Goal: Find contact information: Obtain details needed to contact an individual or organization

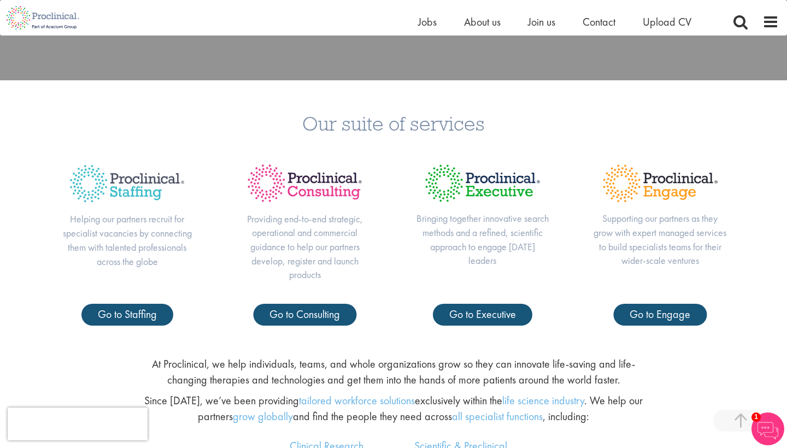
scroll to position [385, 0]
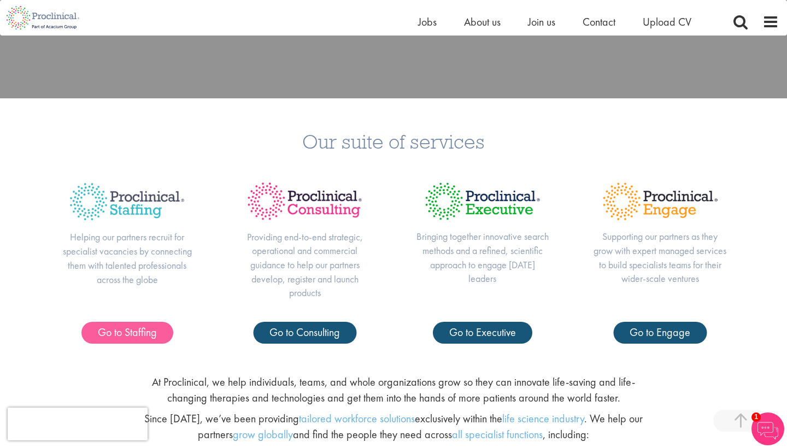
click at [137, 341] on link "Go to Staffing" at bounding box center [127, 333] width 92 height 22
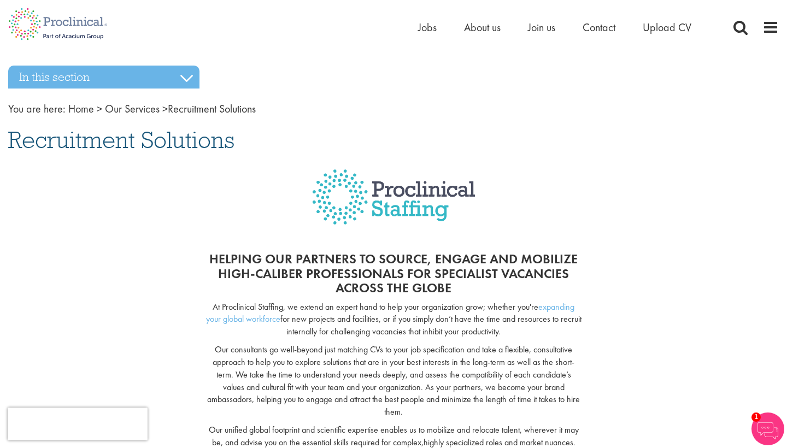
click at [593, 34] on li "Contact" at bounding box center [599, 27] width 33 height 16
click at [593, 31] on span "Contact" at bounding box center [599, 27] width 33 height 14
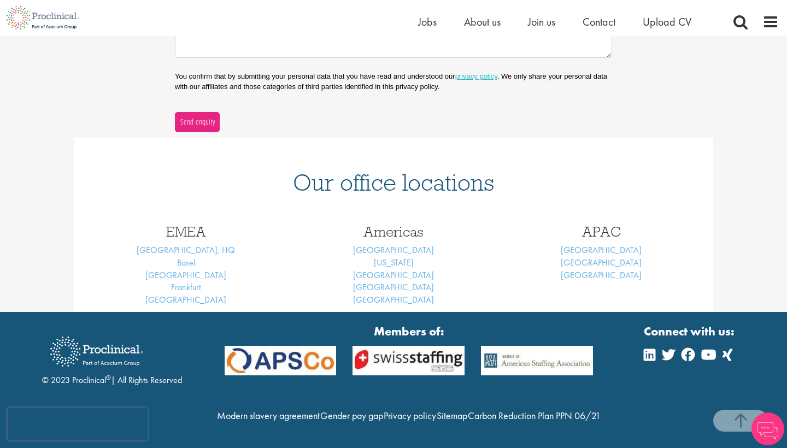
scroll to position [367, 0]
click at [194, 244] on link "London, HQ" at bounding box center [186, 249] width 98 height 11
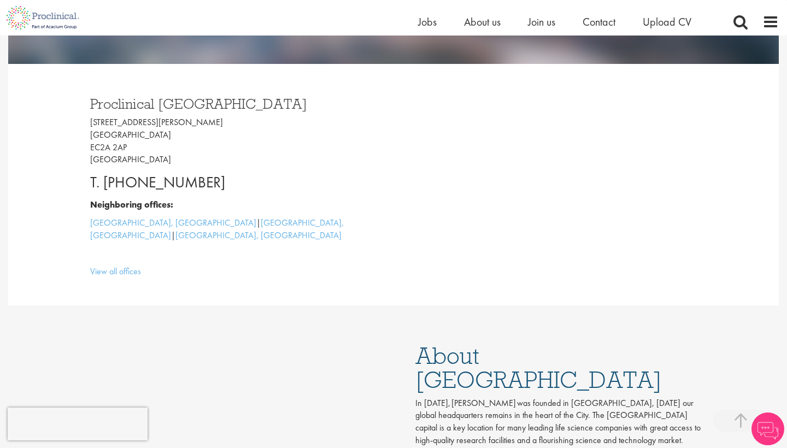
scroll to position [277, 0]
